Goal: Book appointment/travel/reservation

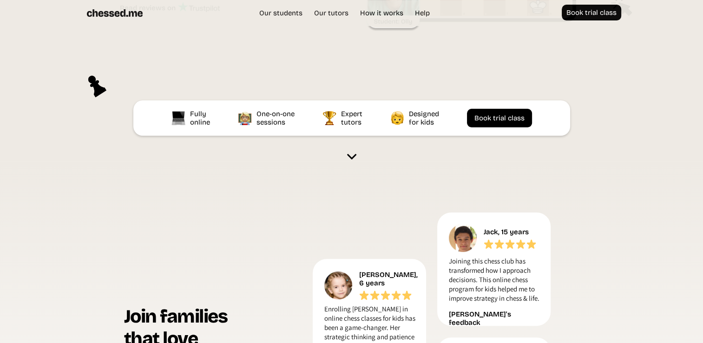
scroll to position [186, 0]
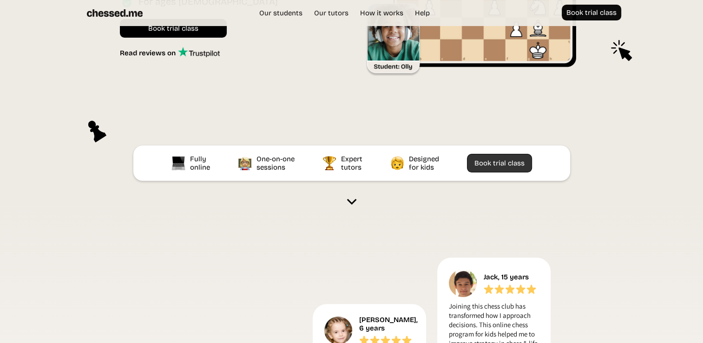
click at [519, 163] on link "Book trial class" at bounding box center [499, 163] width 65 height 19
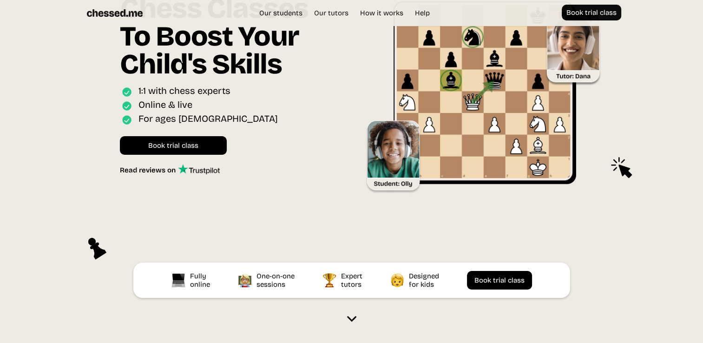
scroll to position [46, 0]
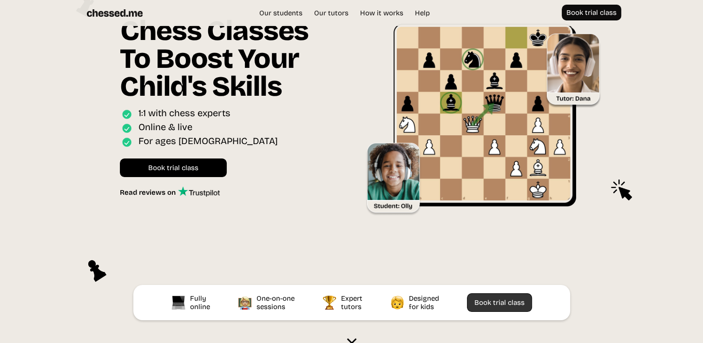
click at [504, 307] on link "Book trial class" at bounding box center [499, 302] width 65 height 19
